Goal: Information Seeking & Learning: Learn about a topic

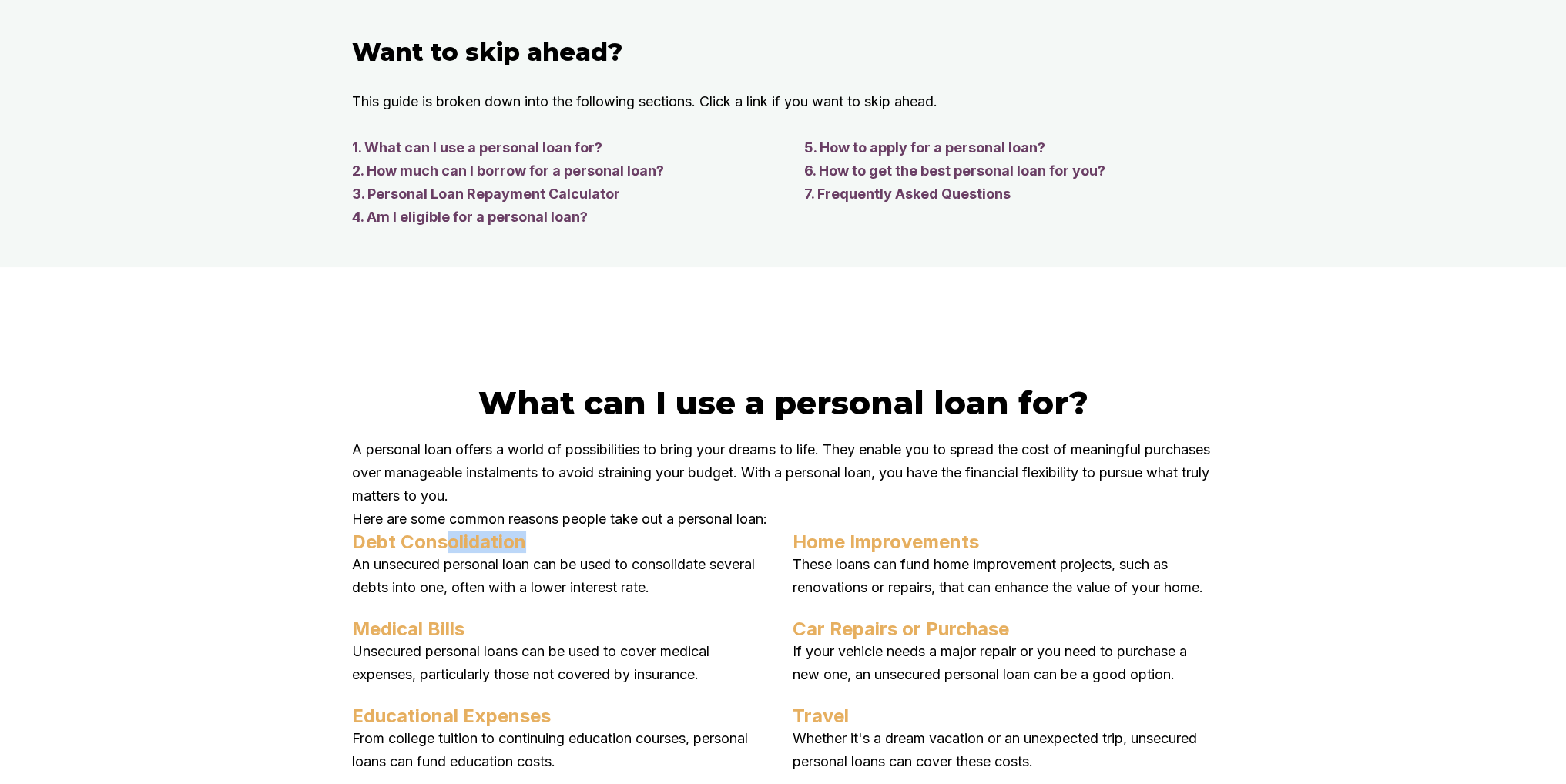
drag, startPoint x: 448, startPoint y: 579, endPoint x: 934, endPoint y: 559, distance: 486.4
click at [530, 553] on h4 "Debt Consolidation" at bounding box center [563, 542] width 422 height 22
drag, startPoint x: 869, startPoint y: 562, endPoint x: 967, endPoint y: 565, distance: 98.0
click at [967, 565] on div "A personal loan offers a world of possibilities to bring your dreams to life. T…" at bounding box center [783, 715] width 862 height 556
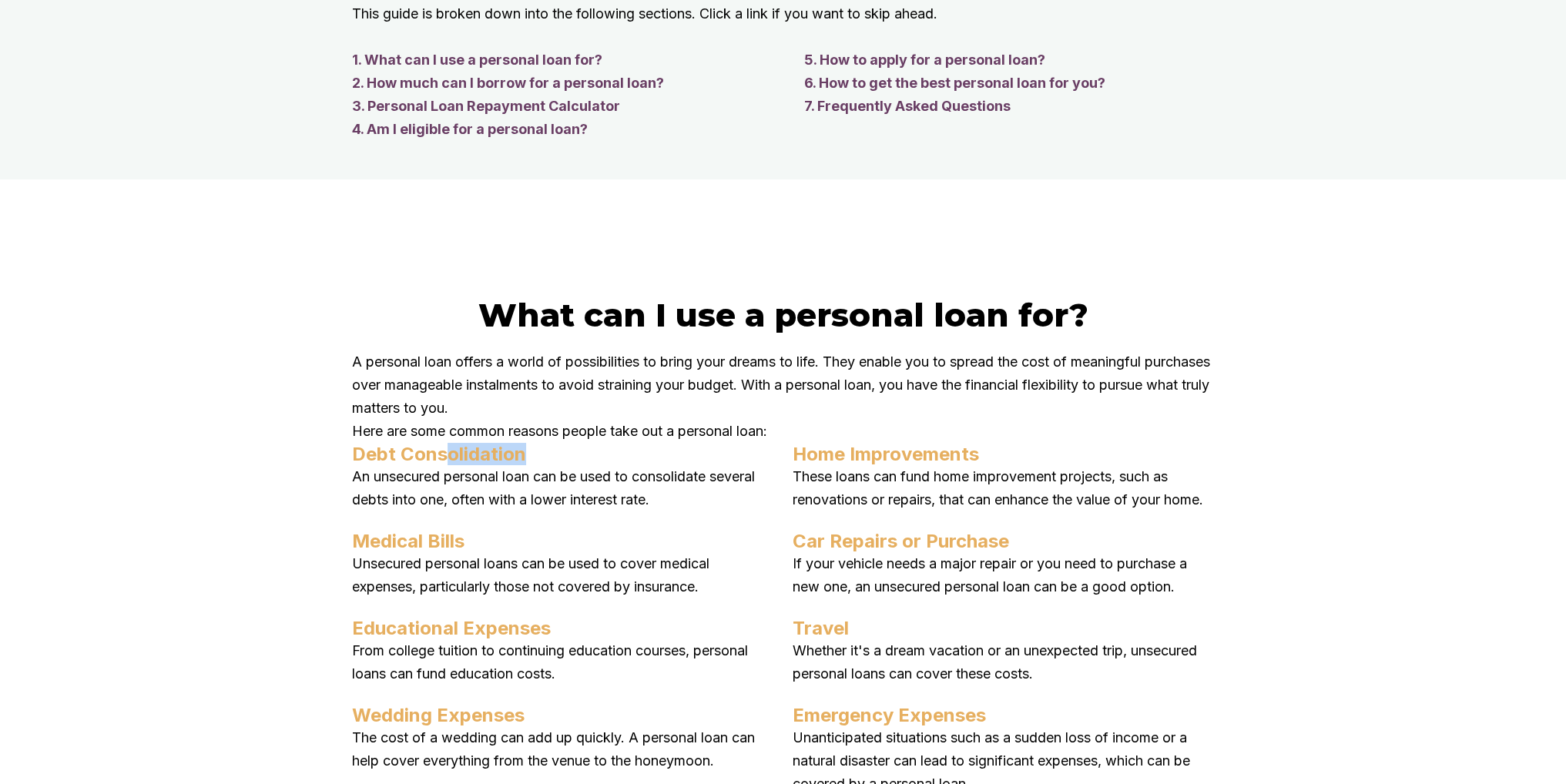
scroll to position [1617, 0]
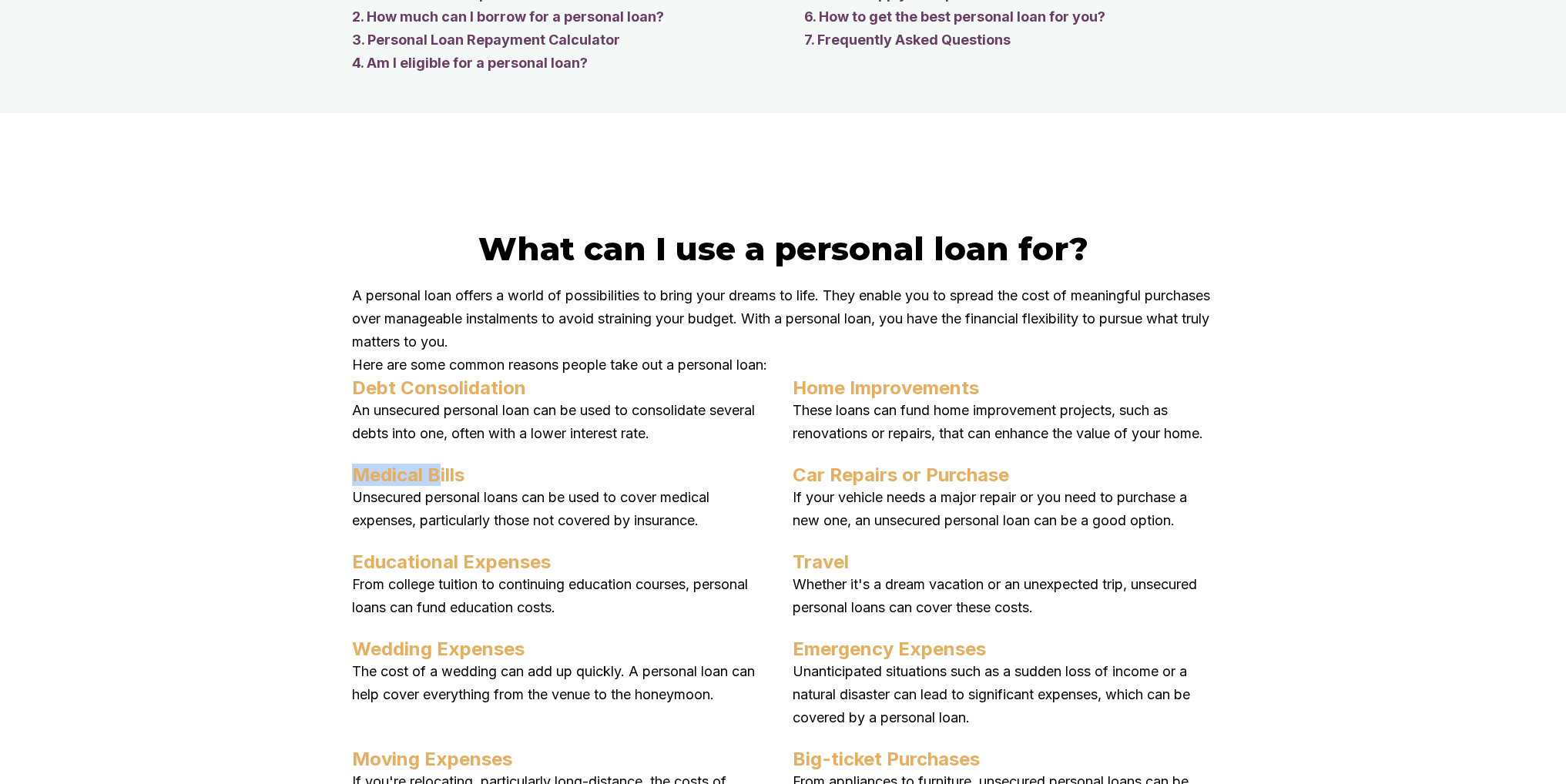
drag, startPoint x: 350, startPoint y: 522, endPoint x: 486, endPoint y: 526, distance: 136.1
click at [458, 526] on div "What can I use a personal loan for? A personal loan offers a world of possibili…" at bounding box center [783, 533] width 924 height 611
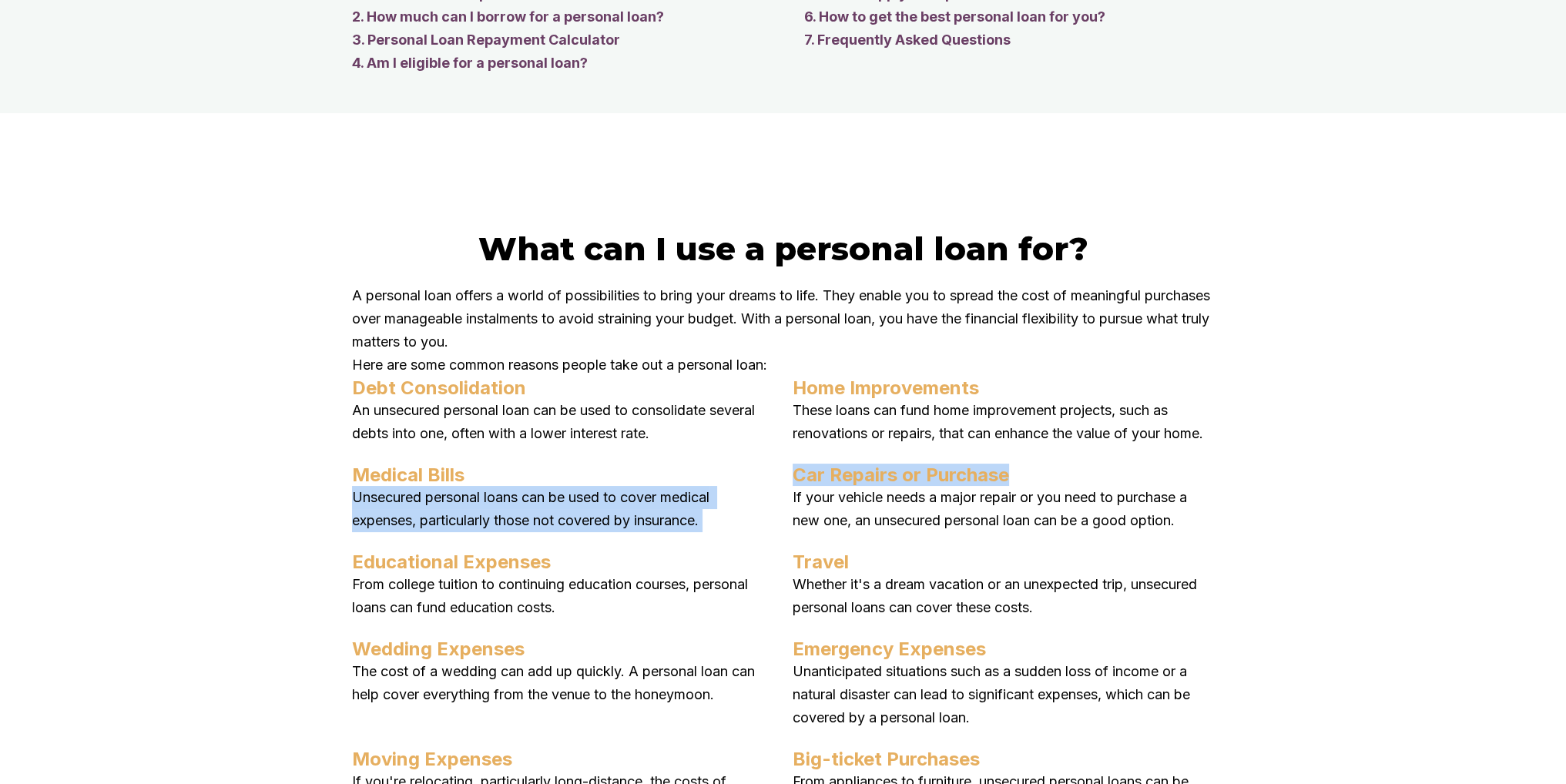
drag, startPoint x: 971, startPoint y: 527, endPoint x: 1019, endPoint y: 531, distance: 48.2
click at [1019, 531] on div "Debt Consolidation An unsecured personal loan can be used to consolidate severa…" at bounding box center [783, 608] width 862 height 463
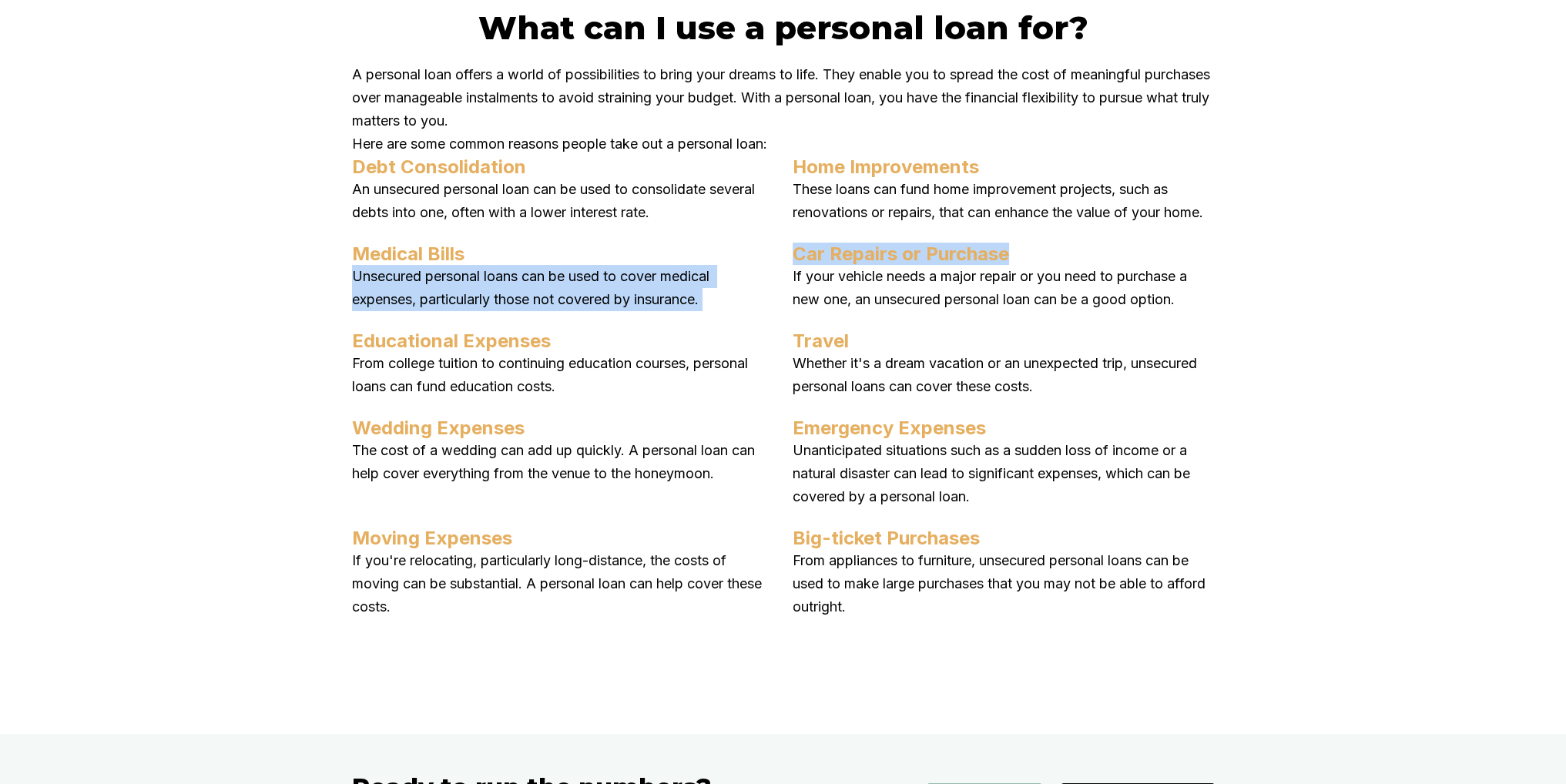
scroll to position [1848, 0]
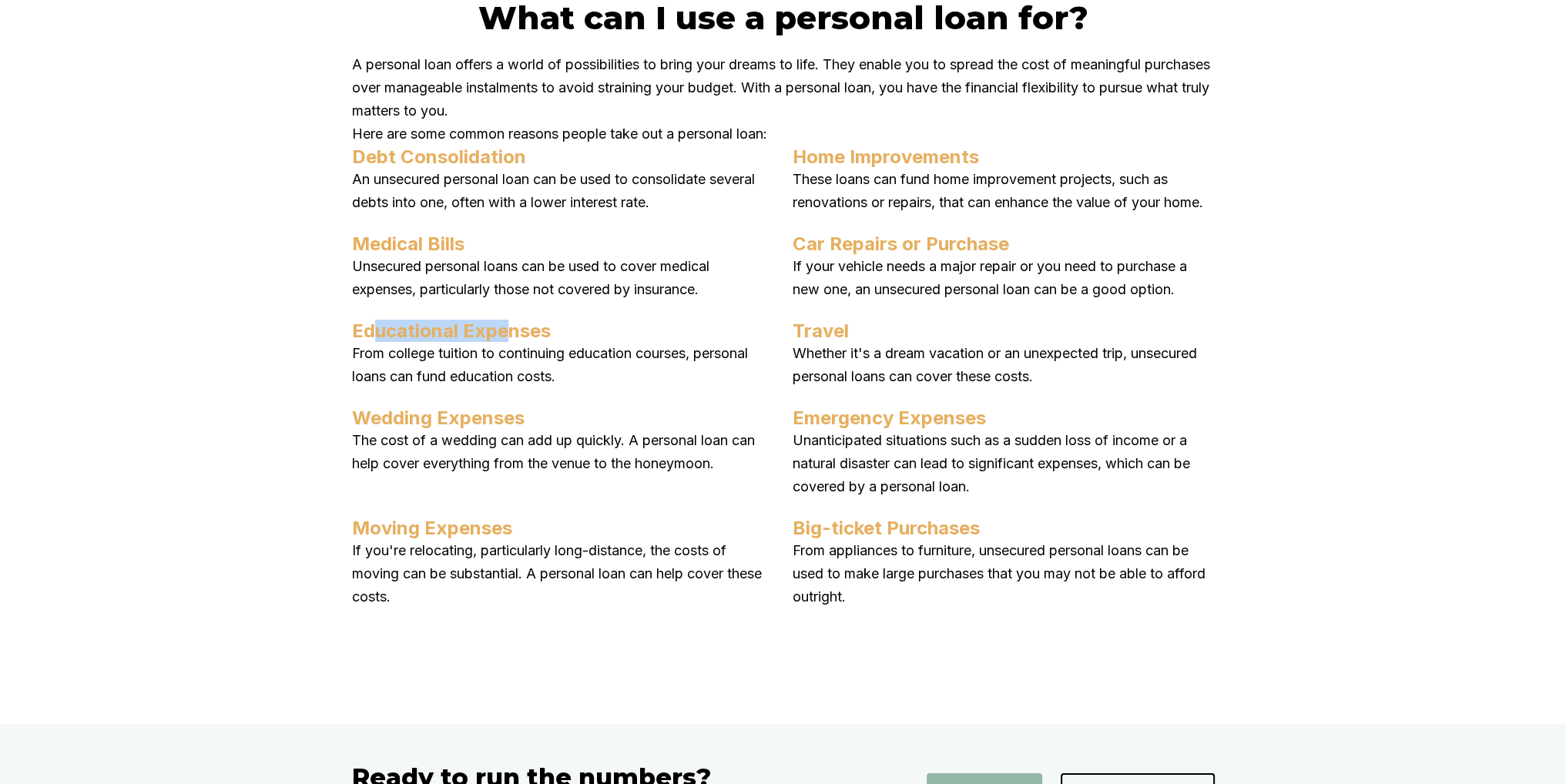
drag, startPoint x: 376, startPoint y: 384, endPoint x: 542, endPoint y: 377, distance: 166.1
click at [515, 374] on div "Debt Consolidation An unsecured personal loan can be used to consolidate severa…" at bounding box center [783, 377] width 862 height 463
click at [838, 342] on h4 "Travel" at bounding box center [1003, 331] width 422 height 22
drag, startPoint x: 411, startPoint y: 574, endPoint x: 572, endPoint y: 579, distance: 161.1
click at [551, 539] on h4 "Moving Expenses" at bounding box center [563, 528] width 422 height 22
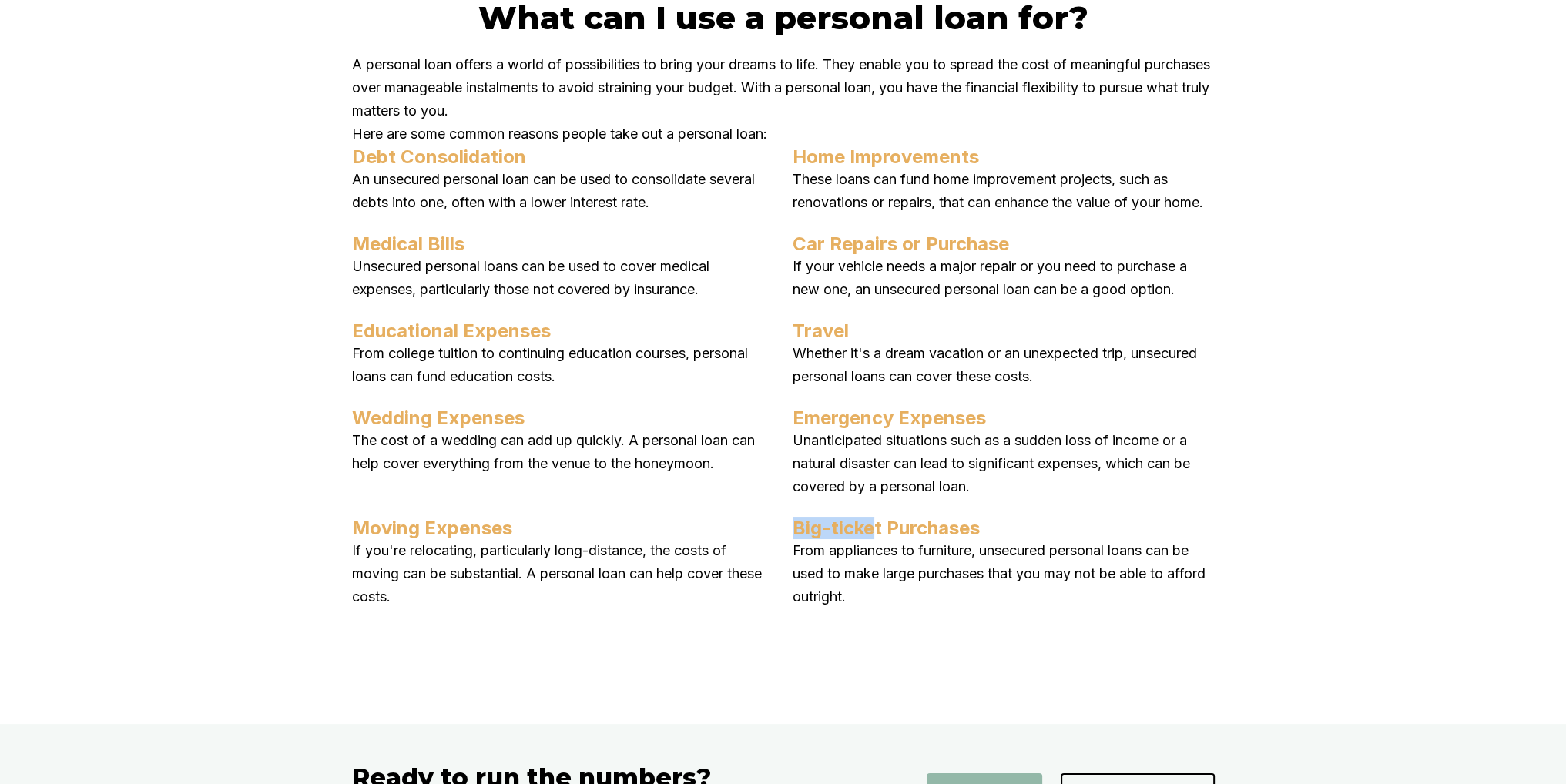
click at [878, 539] on h4 "Big-ticket Purchases" at bounding box center [1003, 528] width 422 height 22
